Goal: Transaction & Acquisition: Purchase product/service

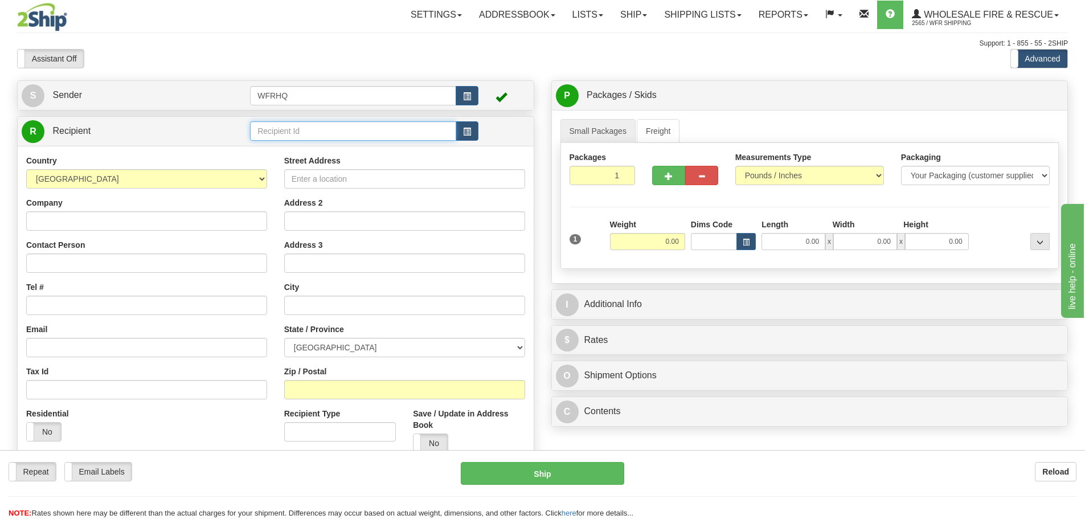
click at [311, 136] on input "text" at bounding box center [353, 130] width 206 height 19
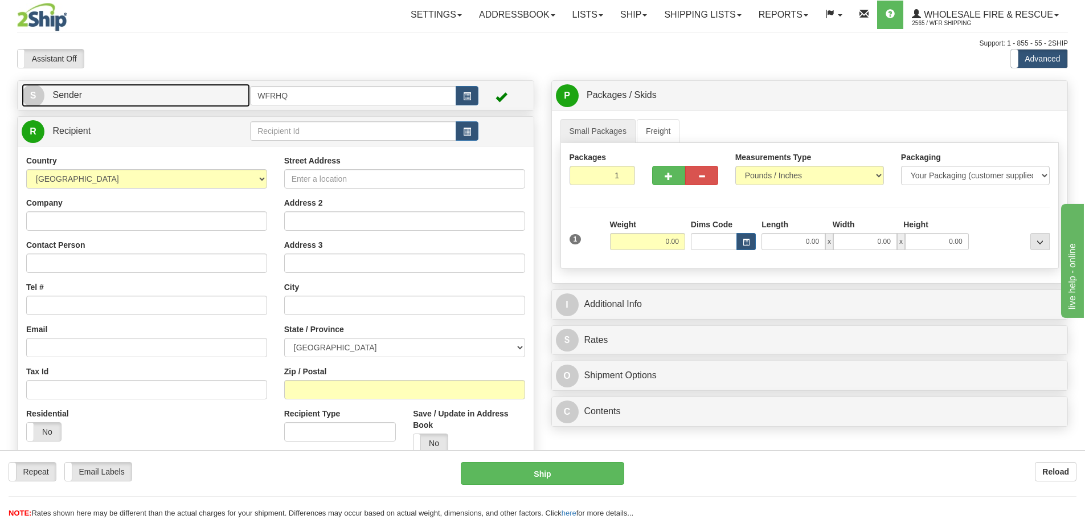
click at [171, 104] on link "S Sender" at bounding box center [136, 95] width 228 height 23
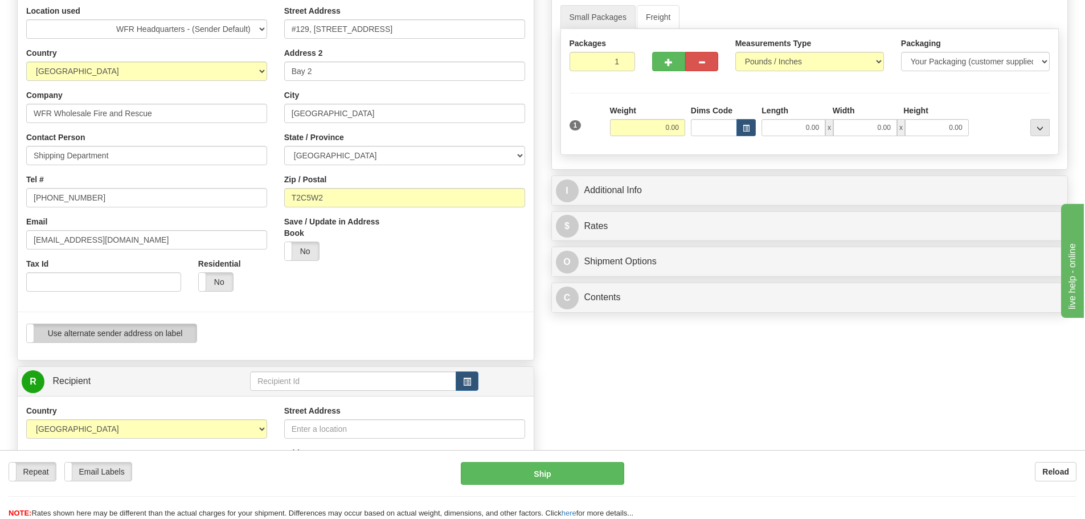
click at [87, 328] on label "Use alternate sender address on label" at bounding box center [112, 333] width 170 height 18
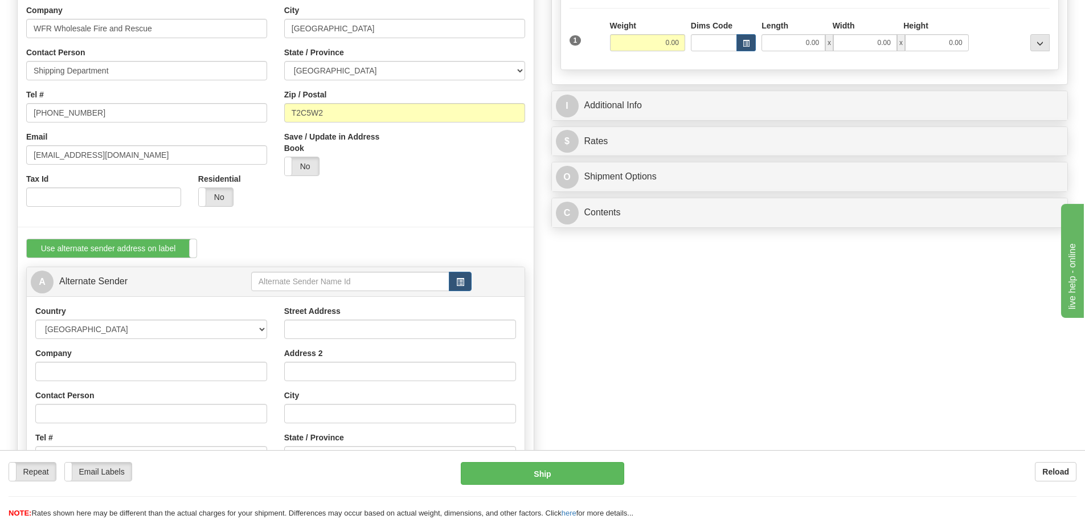
scroll to position [285, 0]
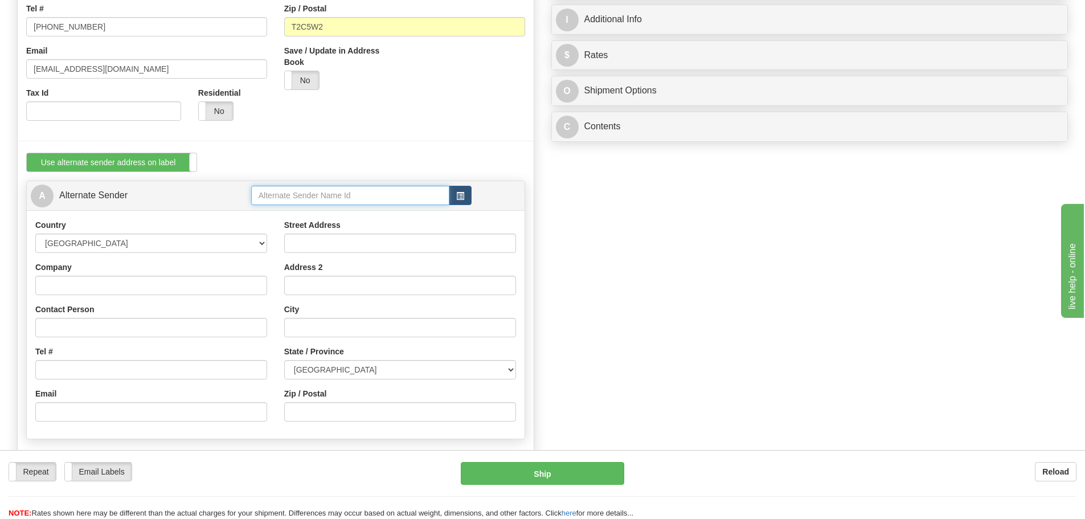
click at [303, 194] on input "text" at bounding box center [350, 195] width 198 height 19
type input "Raym"
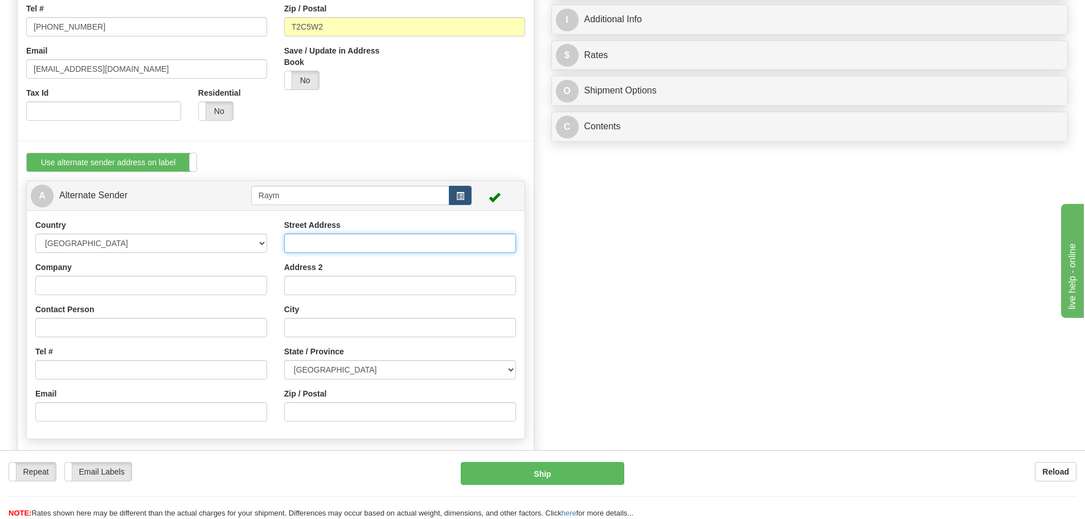
click at [299, 240] on input "Street Address" at bounding box center [400, 243] width 232 height 19
type input "Hwy 6 South"
click at [299, 193] on input "Raym" at bounding box center [350, 195] width 198 height 19
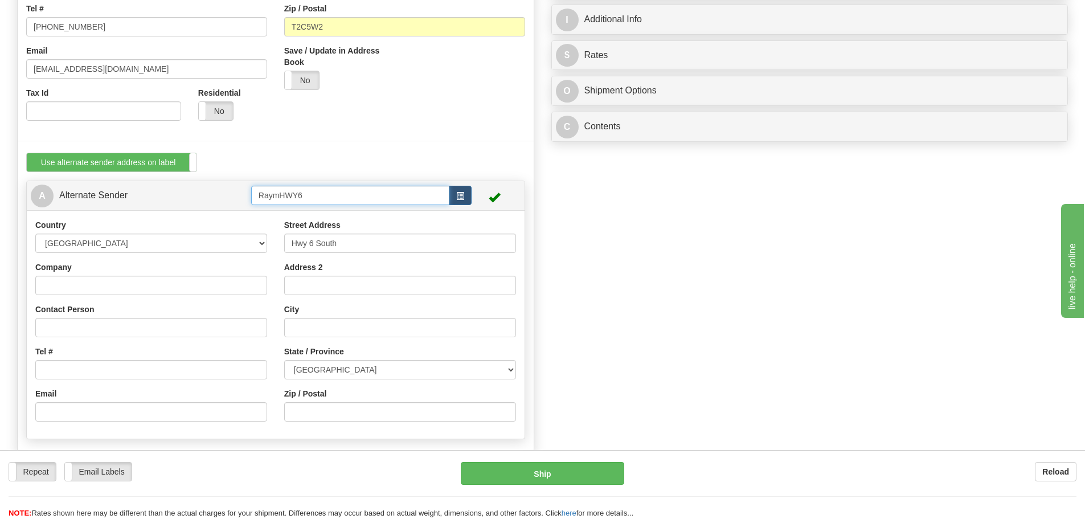
type input "RaymHWY6"
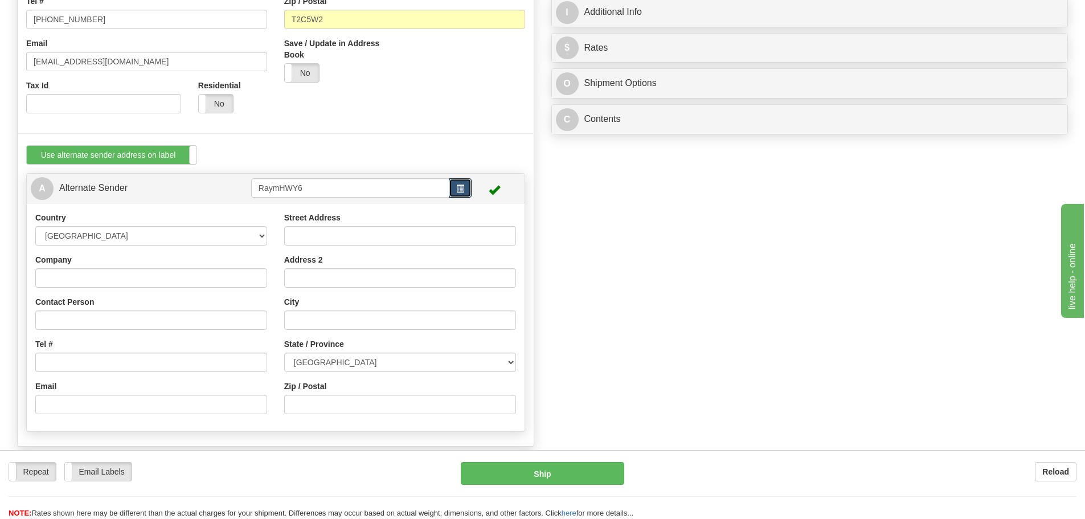
scroll to position [342, 0]
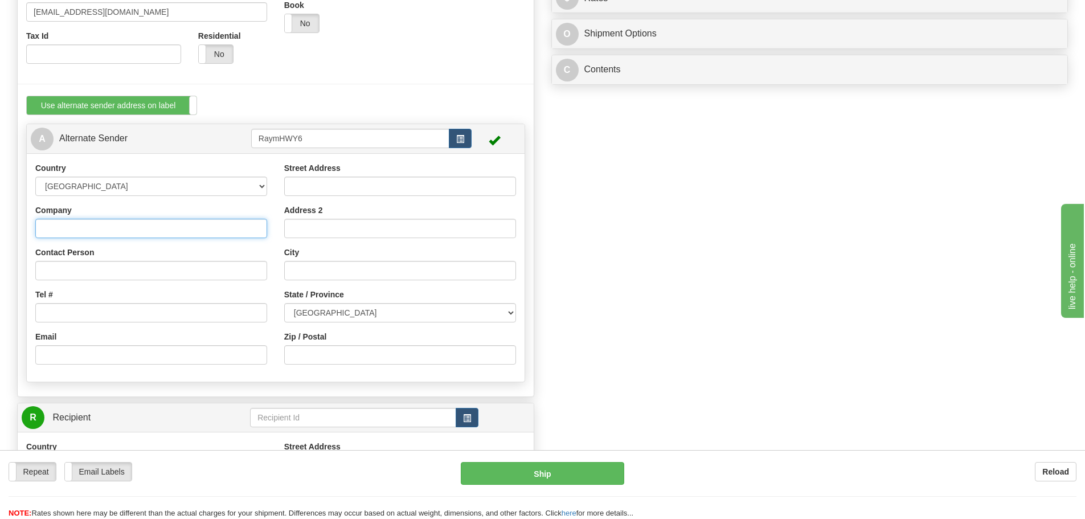
click at [84, 238] on input "Company" at bounding box center [151, 228] width 232 height 19
type input "Raymore Fire Dept"
type input "Chad Carroll"
click at [59, 314] on input "Tel #" at bounding box center [151, 312] width 232 height 19
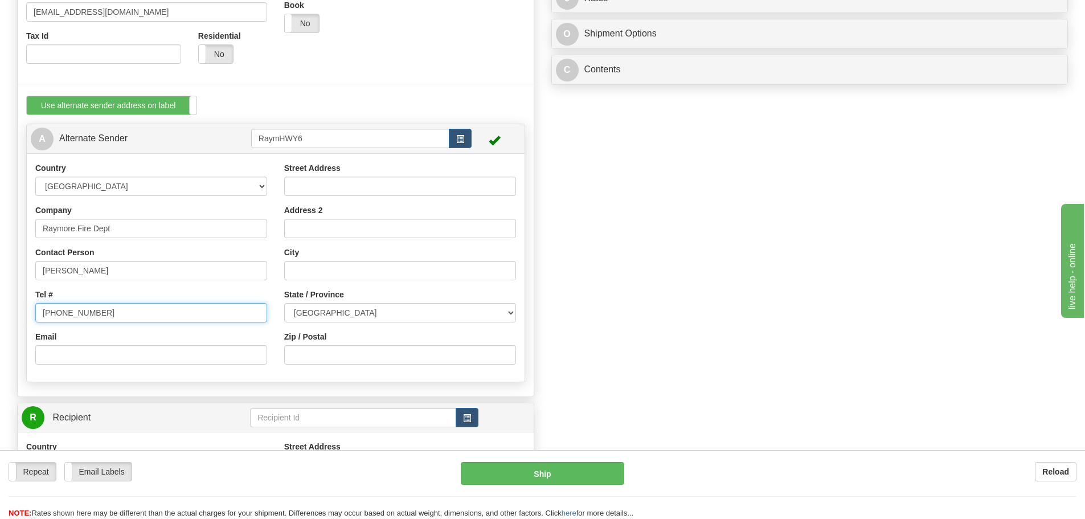
type input "306-746-7612"
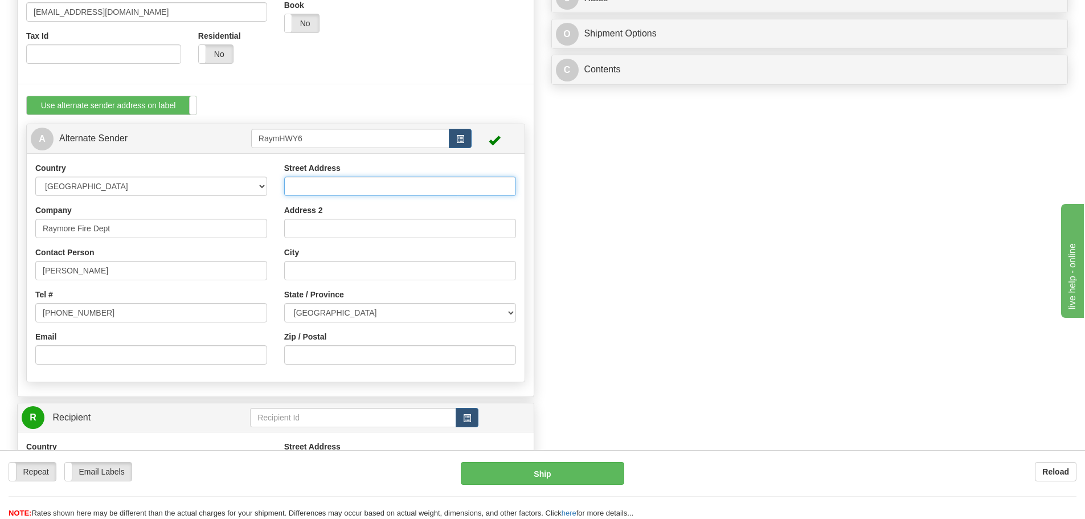
click at [313, 190] on input "Street Address" at bounding box center [400, 186] width 232 height 19
type input "Hwy 6 South"
type input "Raymore"
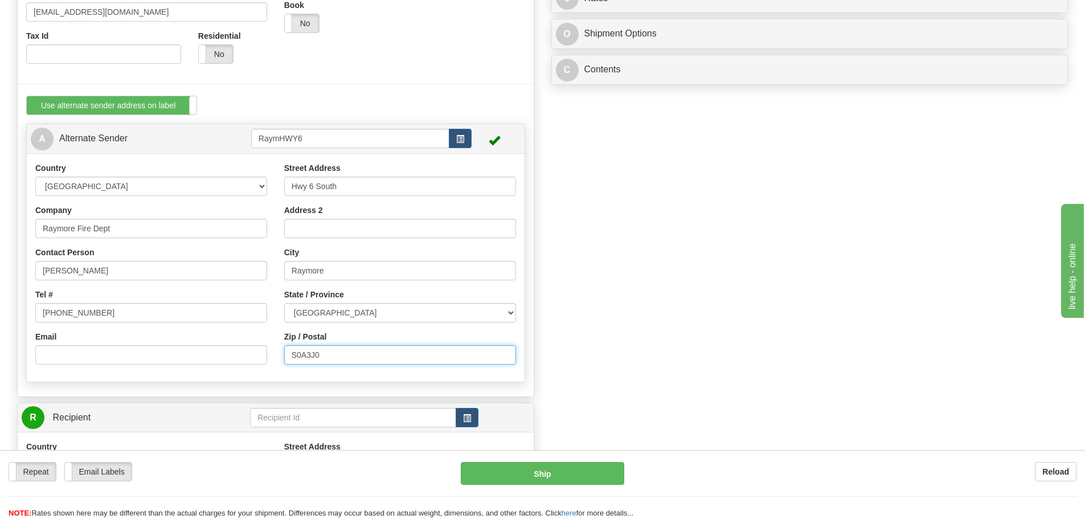
type input "S0A3J0"
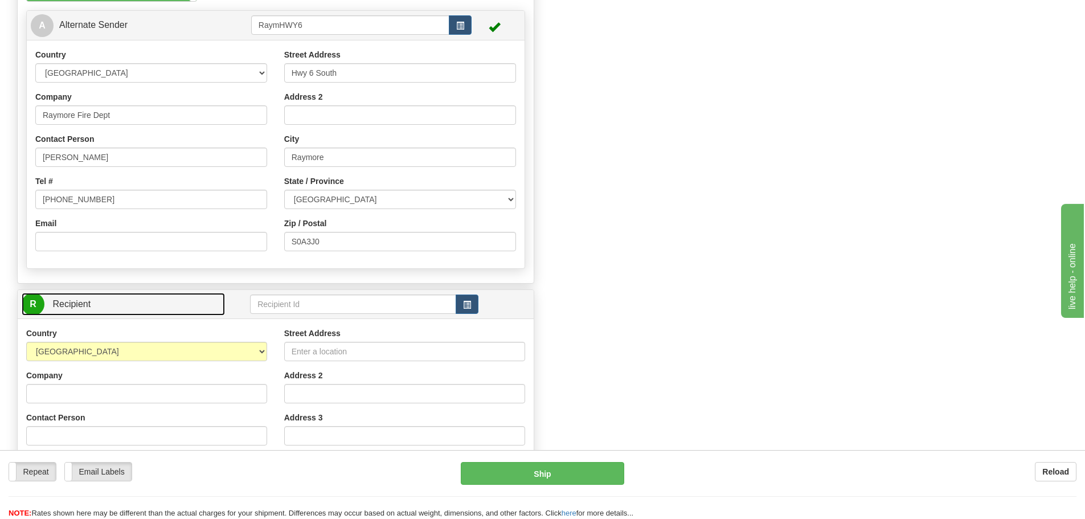
scroll to position [456, 0]
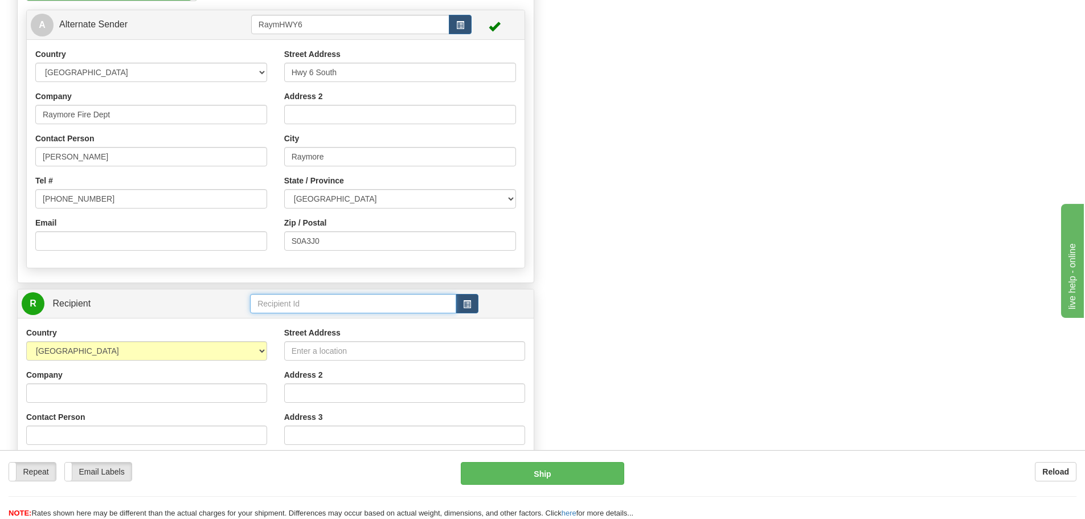
click at [281, 305] on input "text" at bounding box center [353, 303] width 206 height 19
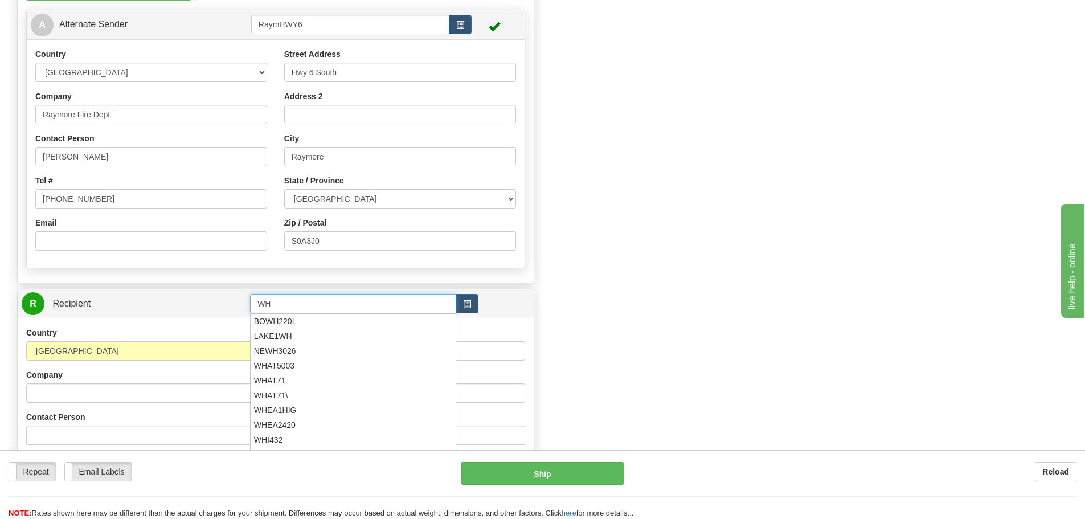
type input "W"
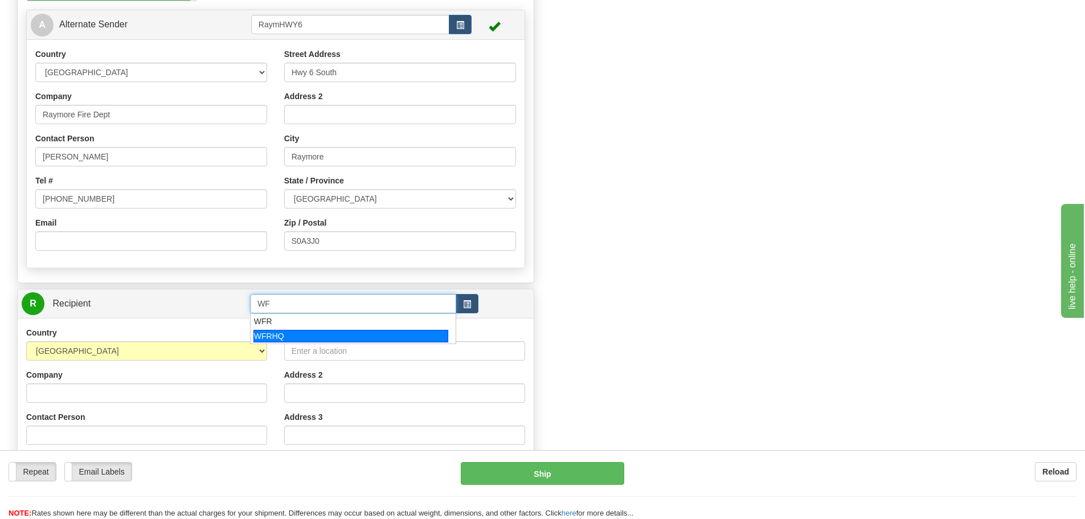
click at [292, 333] on div "WFRHQ" at bounding box center [350, 336] width 195 height 13
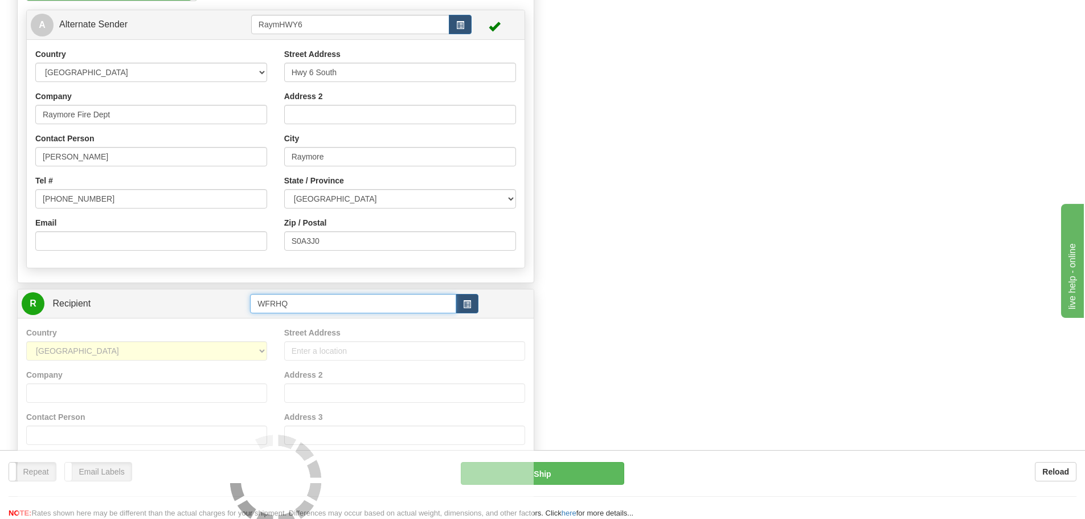
type input "WFRHQ"
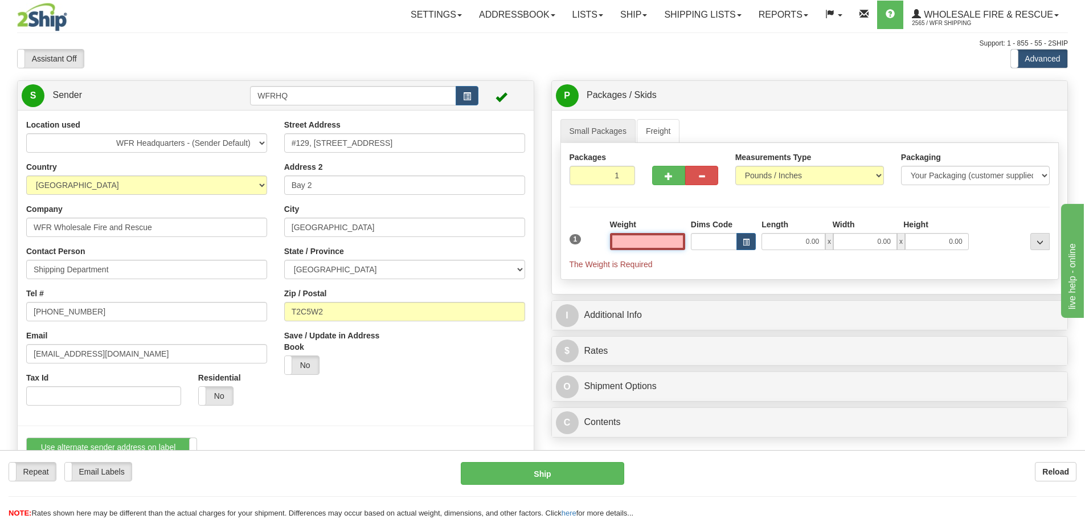
type input "CALGARY"
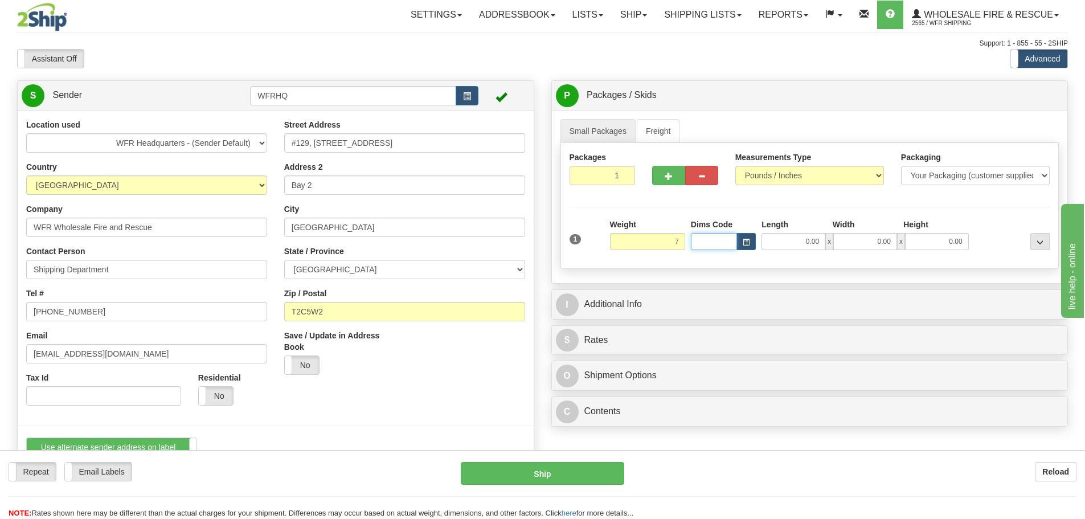
type input "7.00"
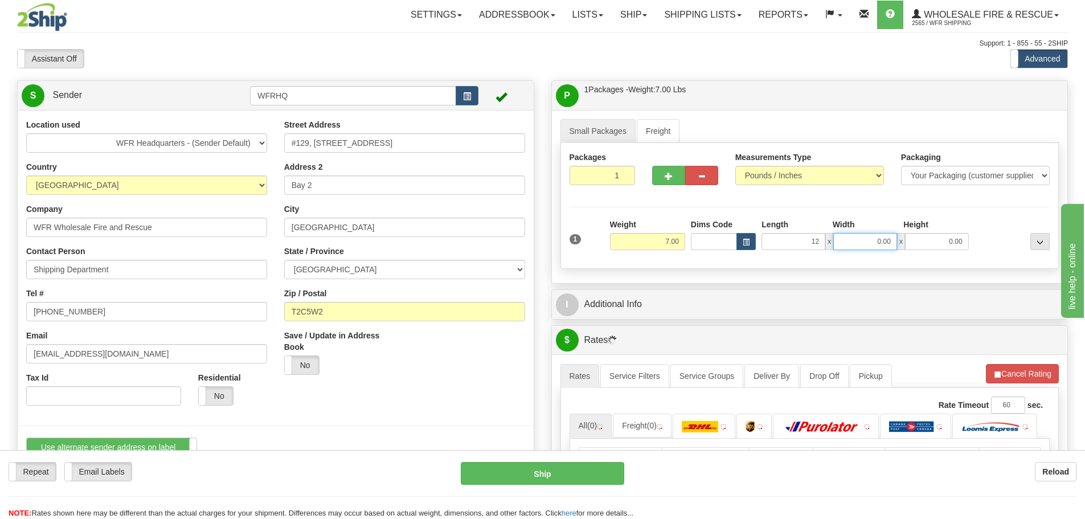
type input "12.00"
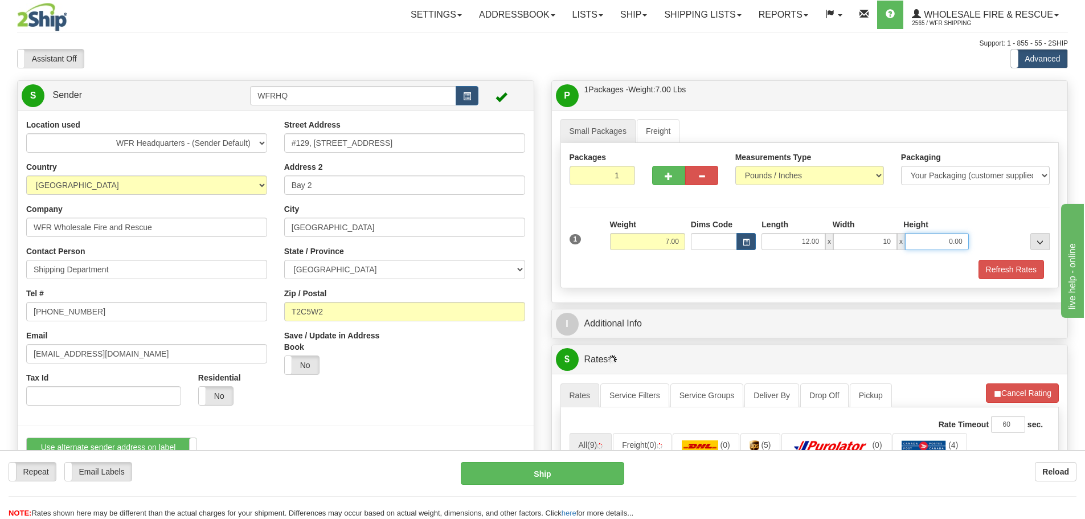
type input "10.00"
type input "12"
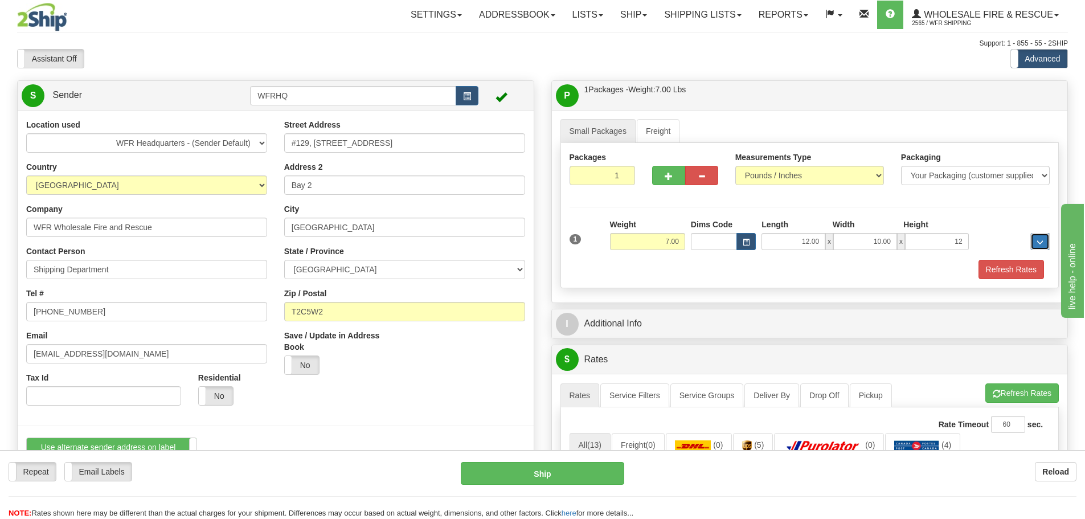
type input "12.00"
click at [991, 265] on button "Refresh Rates" at bounding box center [1012, 269] width 66 height 19
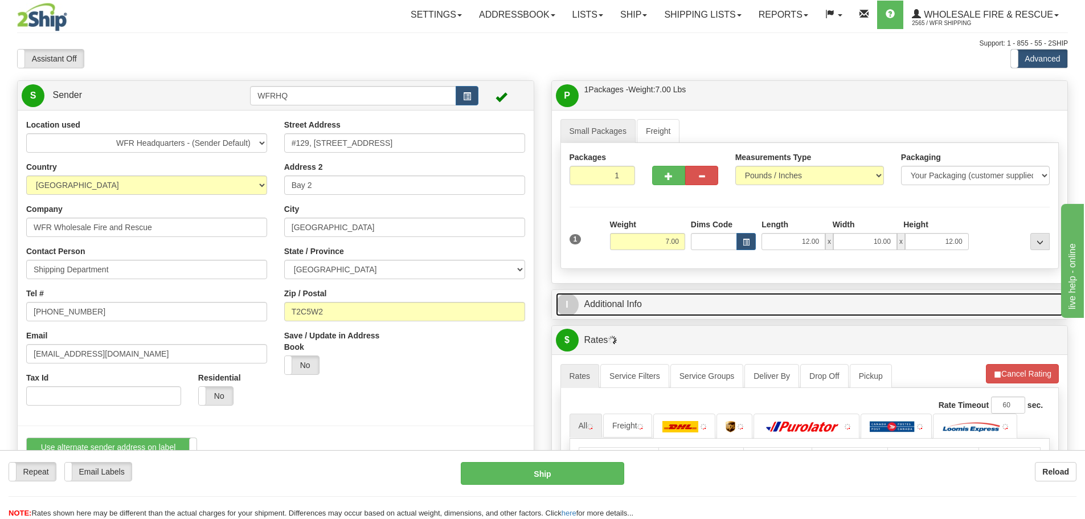
click at [689, 301] on link "I Additional Info" at bounding box center [810, 304] width 508 height 23
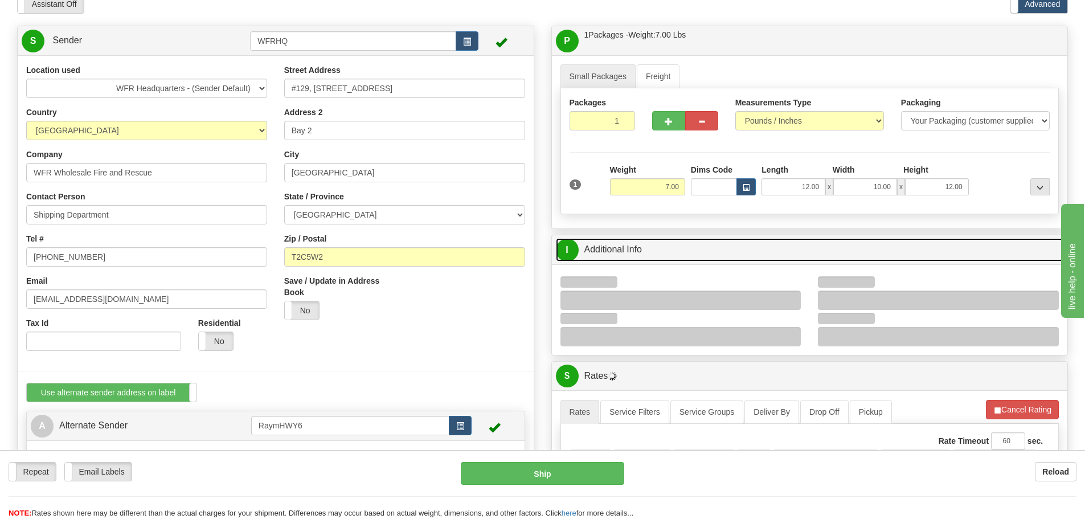
scroll to position [114, 0]
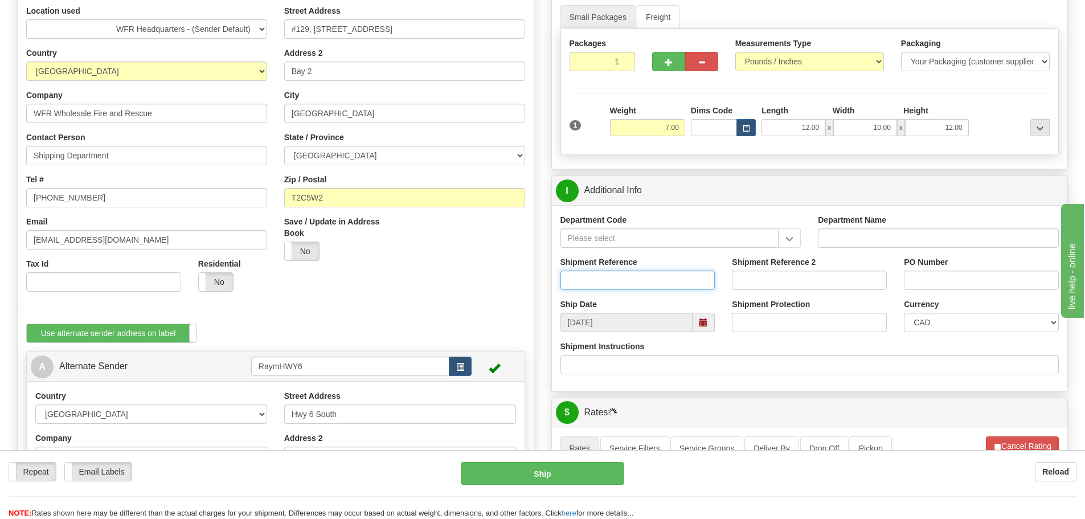
click at [582, 276] on input "Shipment Reference" at bounding box center [638, 280] width 155 height 19
click at [610, 280] on input "RMA/200" at bounding box center [638, 280] width 155 height 19
type input "RMA/2025/00212"
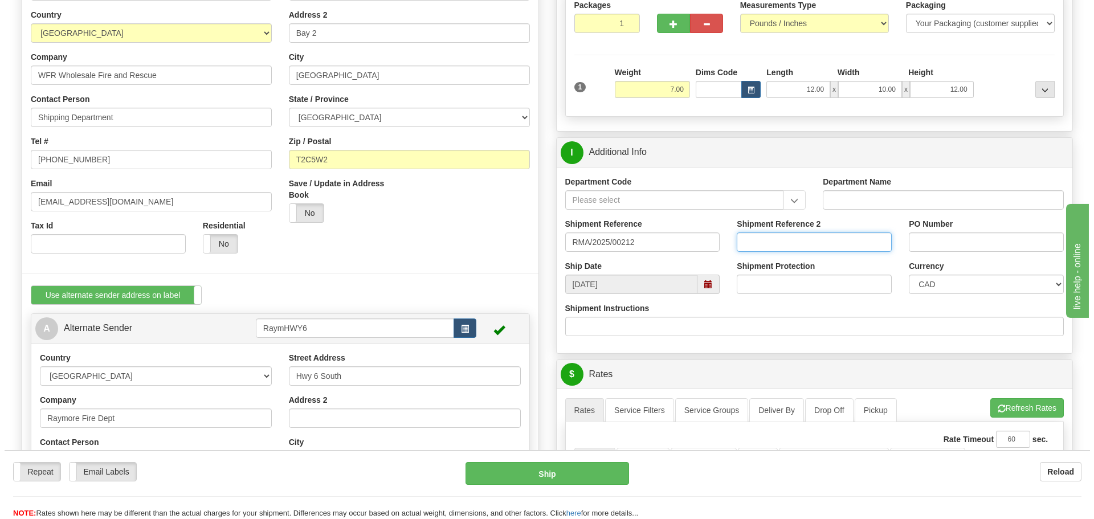
scroll to position [399, 0]
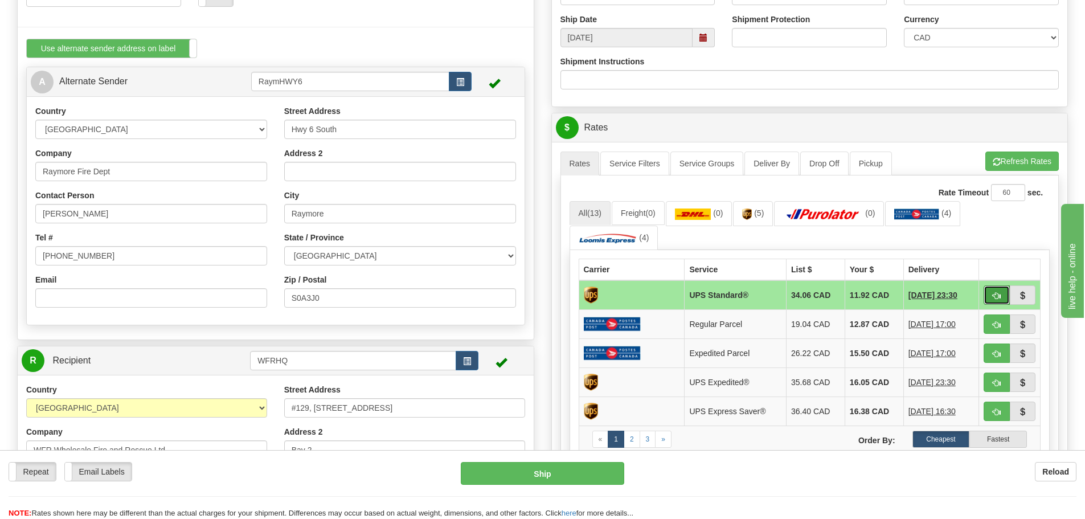
click at [991, 294] on button "button" at bounding box center [997, 294] width 26 height 19
type input "11"
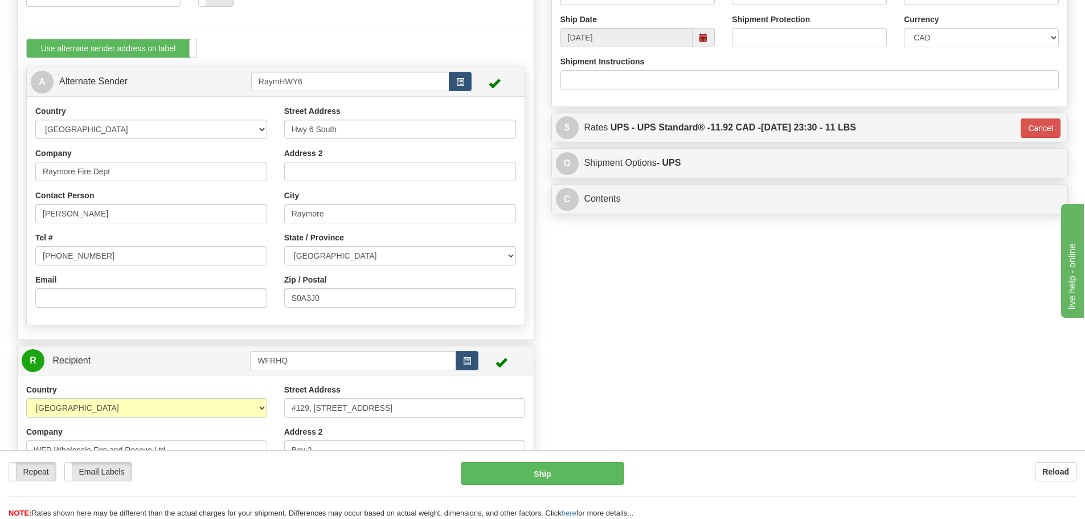
click at [742, 297] on div "S Sender WFRHQ" at bounding box center [543, 229] width 1068 height 1095
click at [528, 475] on button "Ship" at bounding box center [542, 473] width 163 height 23
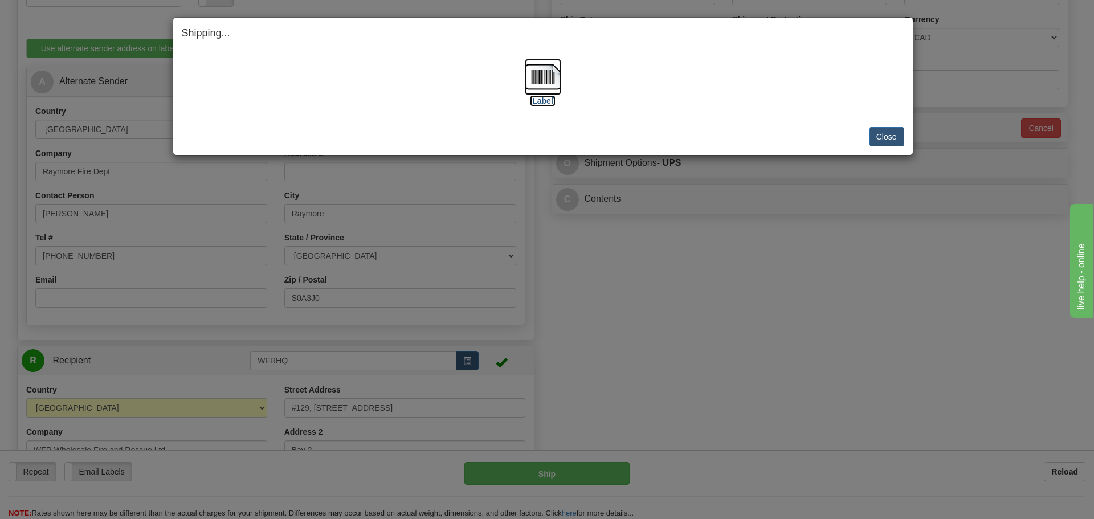
click at [540, 80] on img at bounding box center [543, 77] width 36 height 36
click at [900, 134] on button "Close" at bounding box center [886, 136] width 35 height 19
